Goal: Navigation & Orientation: Find specific page/section

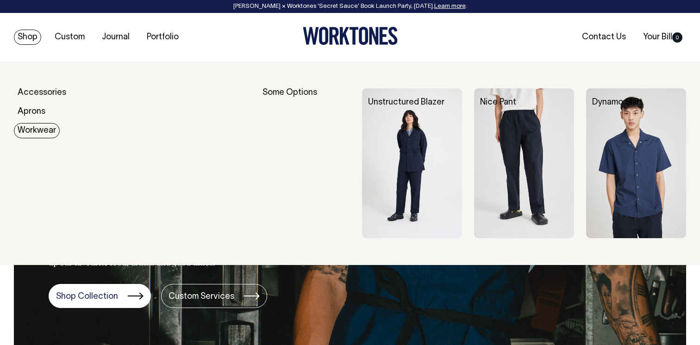
click at [37, 132] on link "Workwear" at bounding box center [37, 130] width 46 height 15
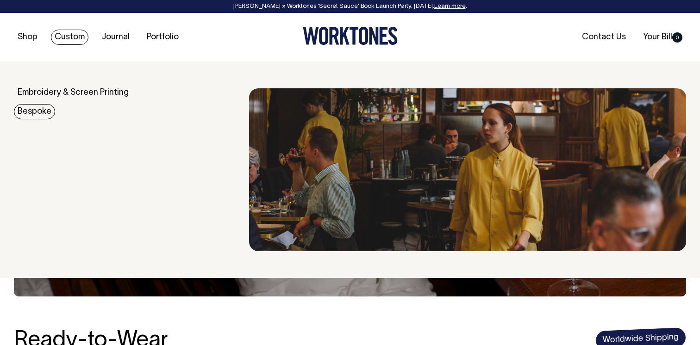
click at [36, 108] on link "Bespoke" at bounding box center [34, 111] width 41 height 15
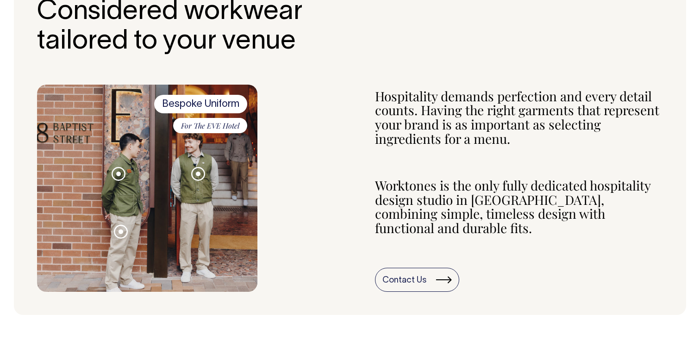
scroll to position [361, 0]
